Goal: Information Seeking & Learning: Learn about a topic

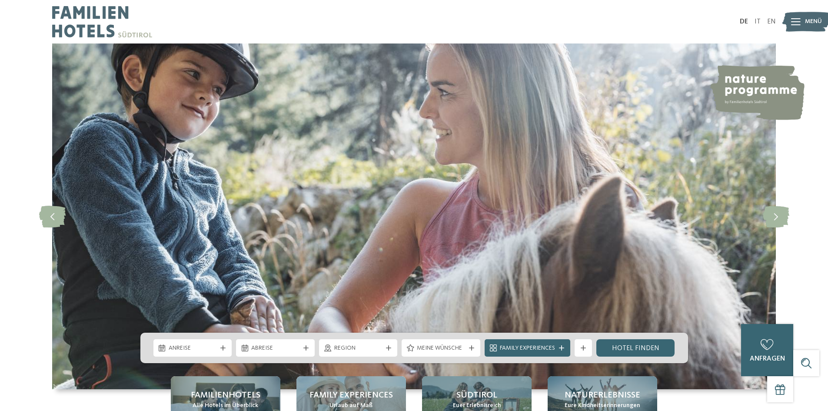
click at [811, 27] on div "Menü" at bounding box center [813, 22] width 17 height 22
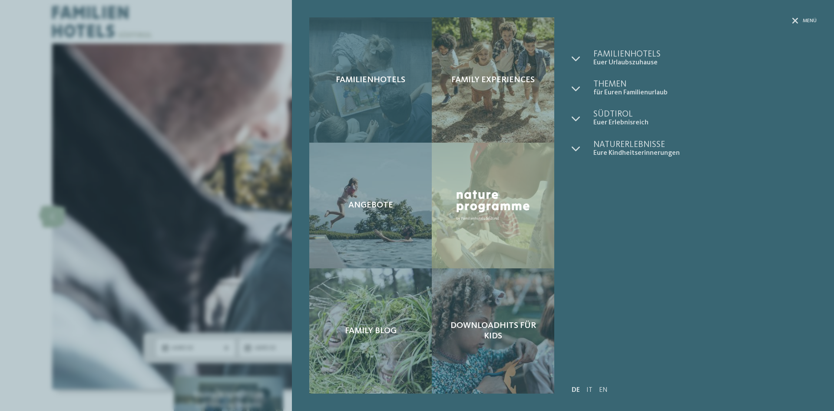
click at [359, 109] on div "Familienhotels" at bounding box center [370, 79] width 123 height 125
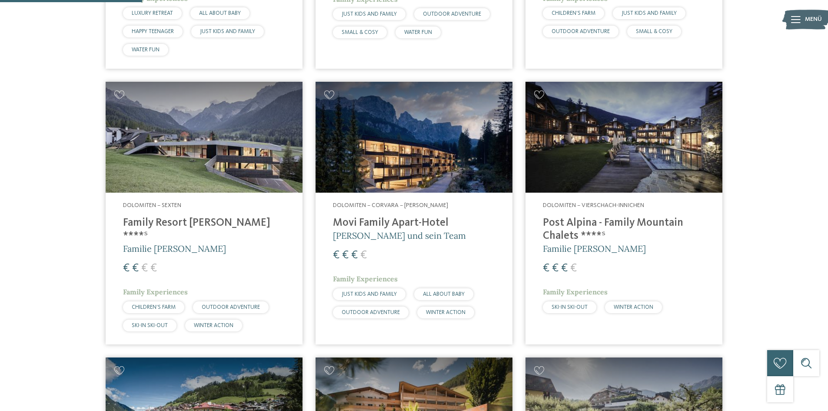
scroll to position [519, 0]
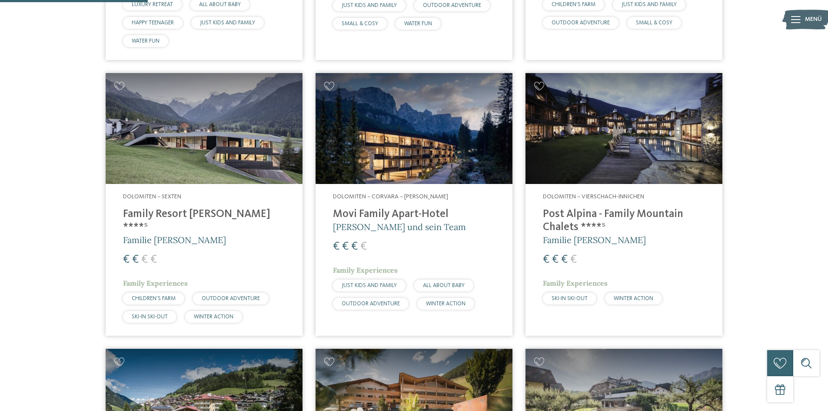
click at [422, 155] on img at bounding box center [414, 128] width 197 height 111
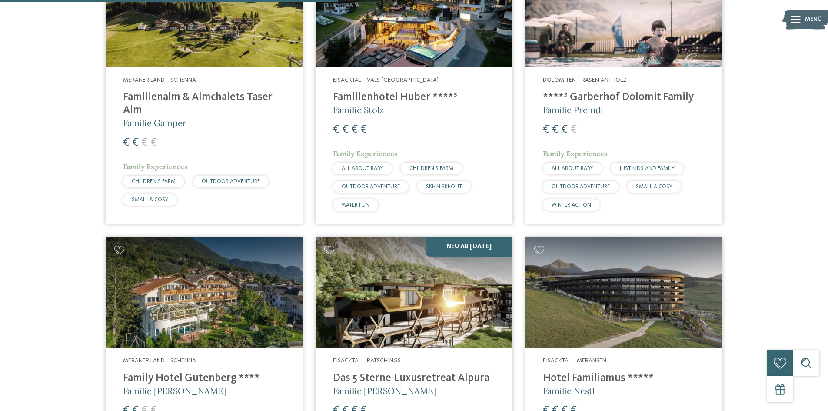
scroll to position [1301, 0]
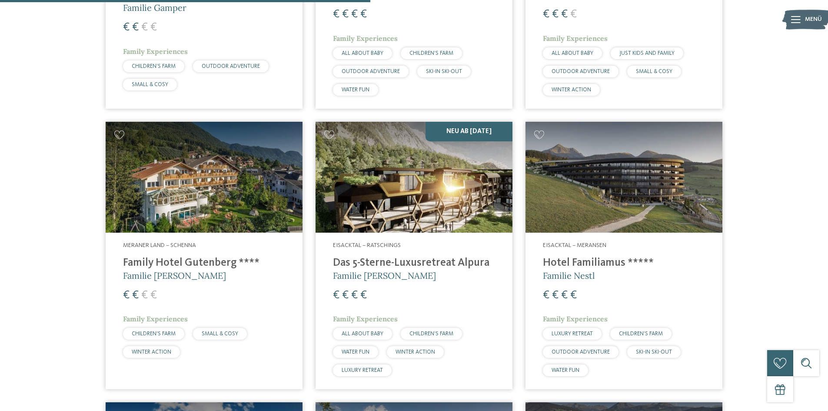
click at [441, 256] on h4 "Das 5-Sterne-Luxusretreat Alpura" at bounding box center [414, 262] width 162 height 13
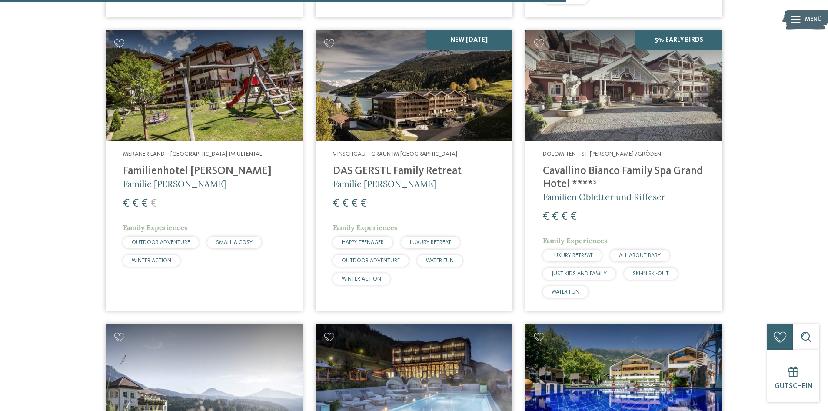
scroll to position [1953, 0]
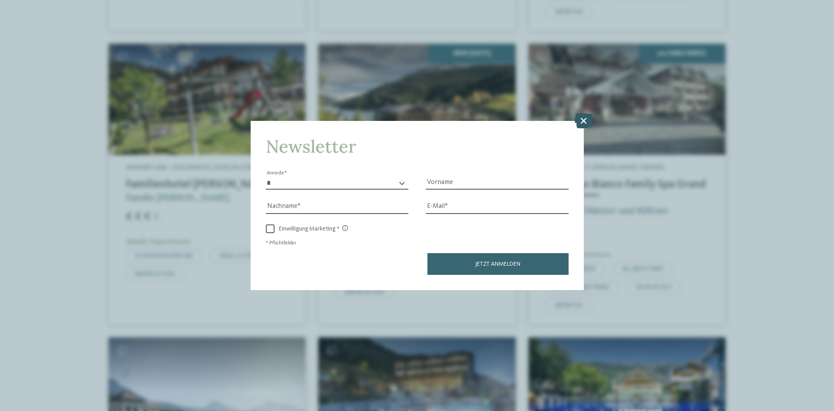
click at [585, 121] on icon at bounding box center [584, 120] width 19 height 15
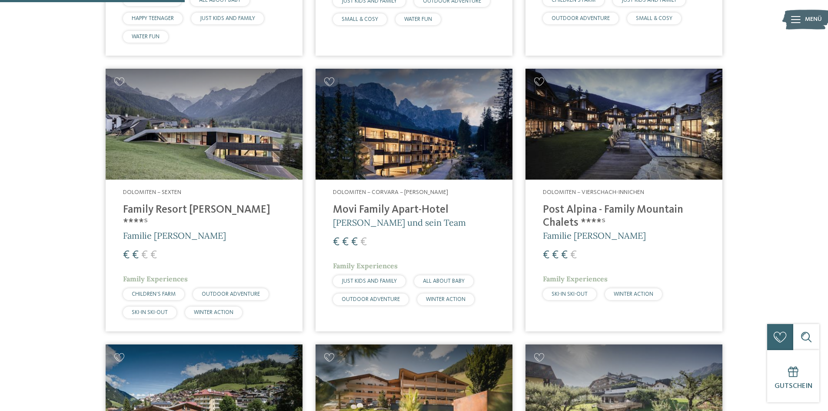
scroll to position [519, 0]
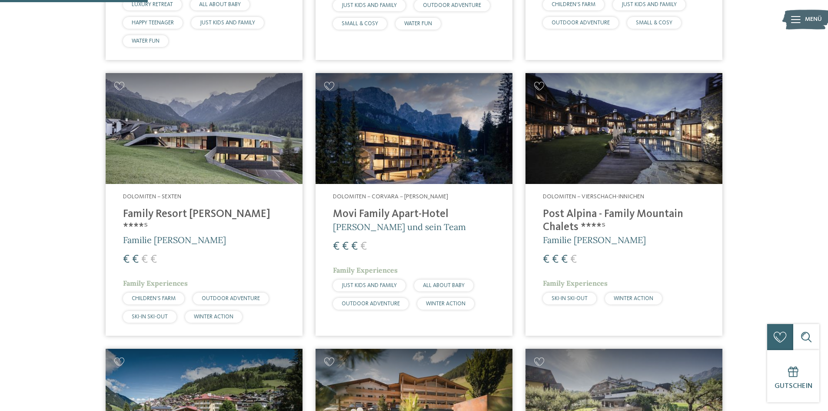
click at [373, 170] on img at bounding box center [414, 128] width 197 height 111
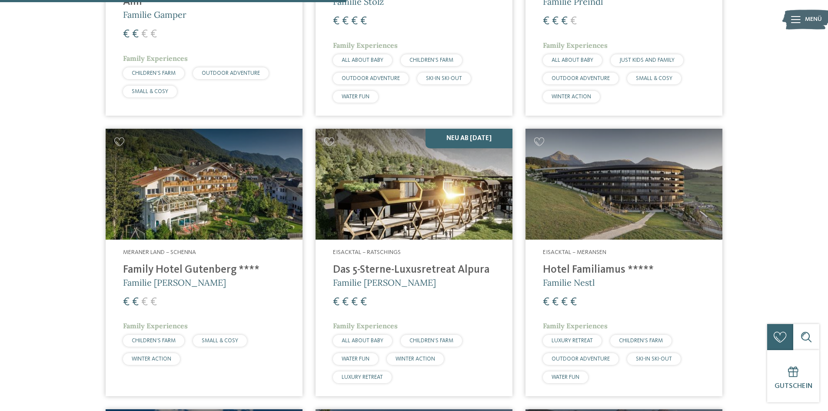
scroll to position [1391, 0]
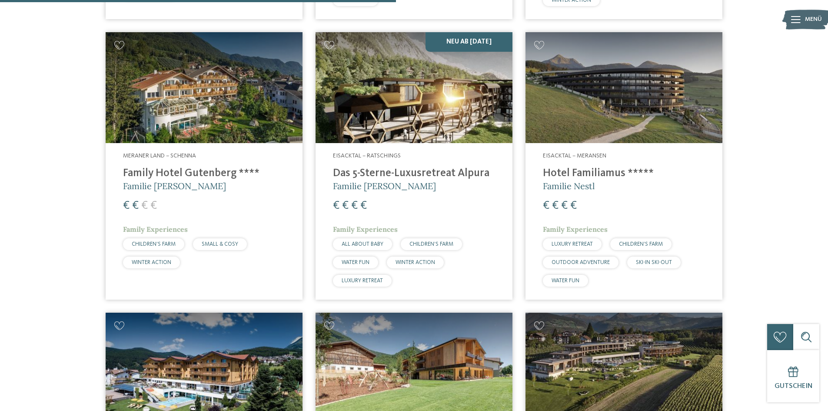
click at [563, 167] on h4 "Hotel Familiamus *****" at bounding box center [624, 173] width 162 height 13
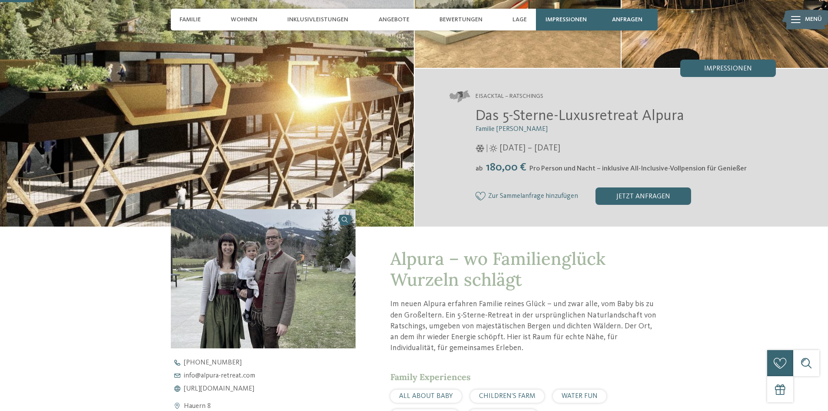
click at [227, 283] on img at bounding box center [263, 278] width 185 height 139
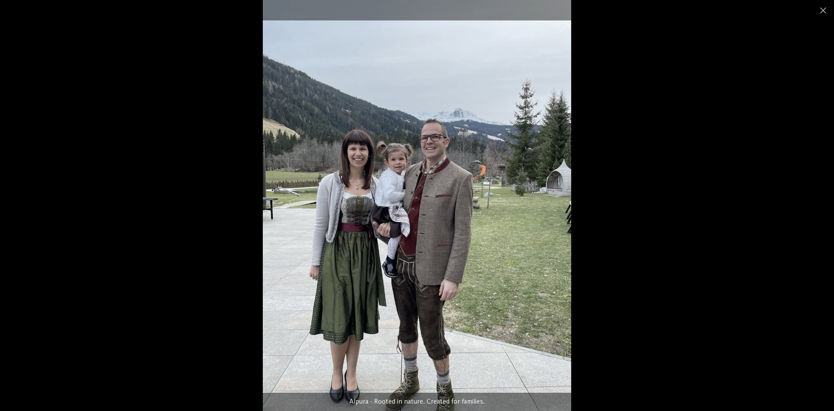
click at [738, 189] on div at bounding box center [417, 205] width 834 height 411
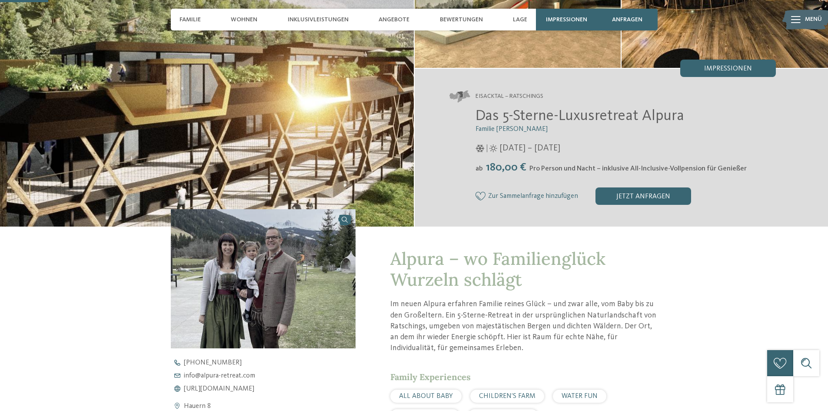
scroll to position [348, 0]
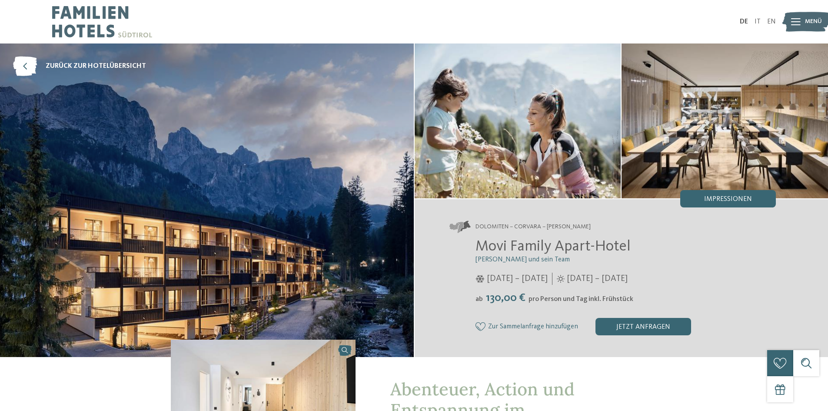
click at [555, 245] on span "Movi Family Apart-Hotel" at bounding box center [552, 246] width 155 height 15
copy div "Movi Family Apart-Hotel"
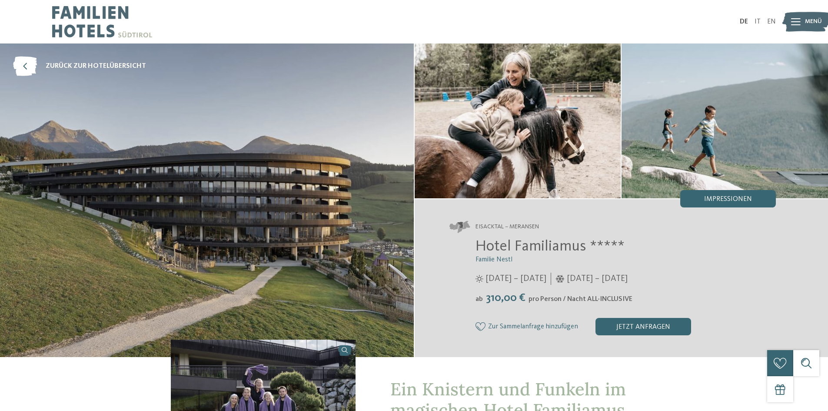
click at [541, 246] on span "Hotel Familiamus *****" at bounding box center [549, 246] width 149 height 15
copy div "Hotel Familiamus *****"
